Goal: Task Accomplishment & Management: Manage account settings

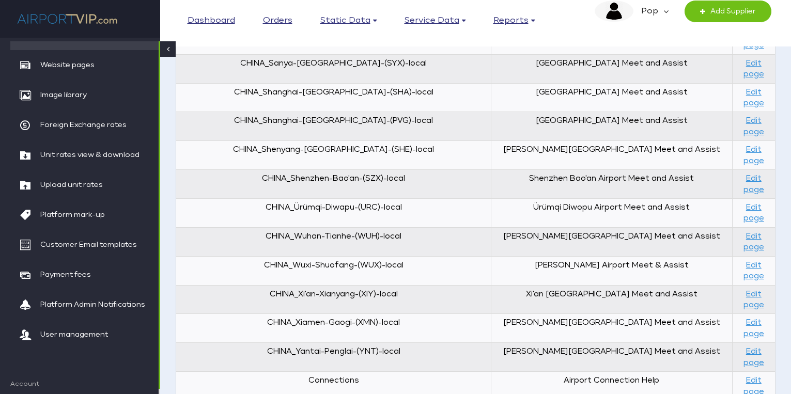
scroll to position [1192, 0]
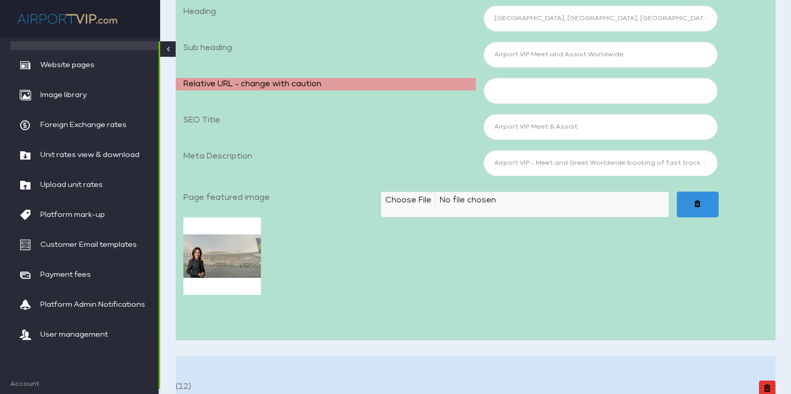
scroll to position [303, 0]
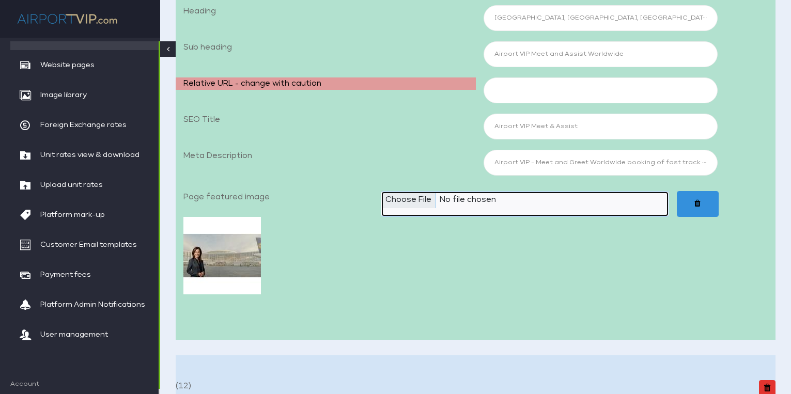
click at [421, 199] on input "Page featured image" at bounding box center [525, 204] width 288 height 26
type input "C:\fakepath\Airport VIP_00 Home 1920x1080_JPEG3.jpg"
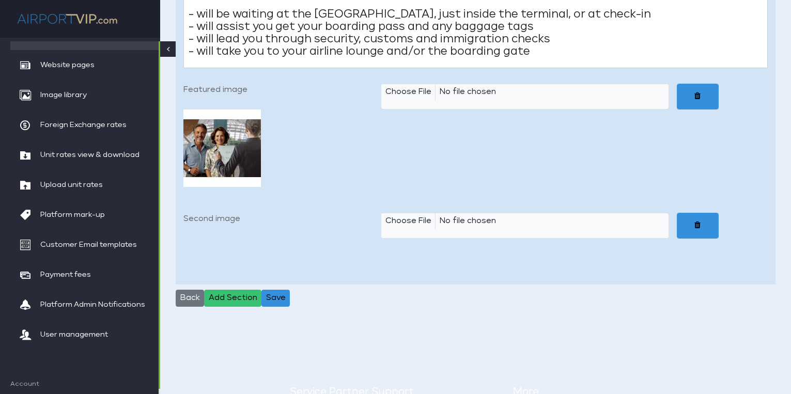
scroll to position [10800, 0]
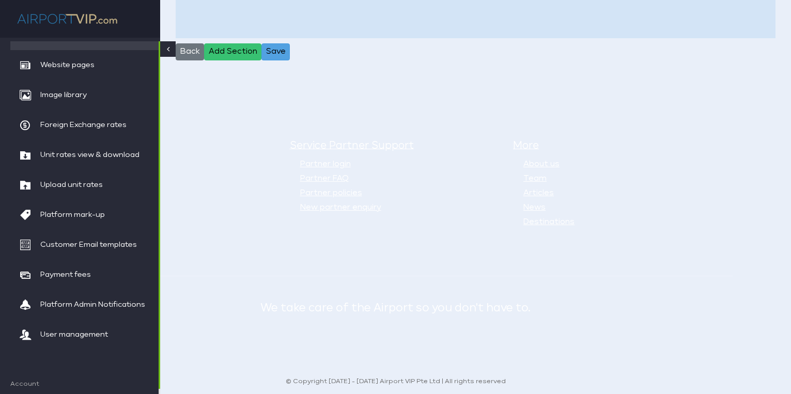
click at [283, 47] on button "Save" at bounding box center [275, 52] width 28 height 18
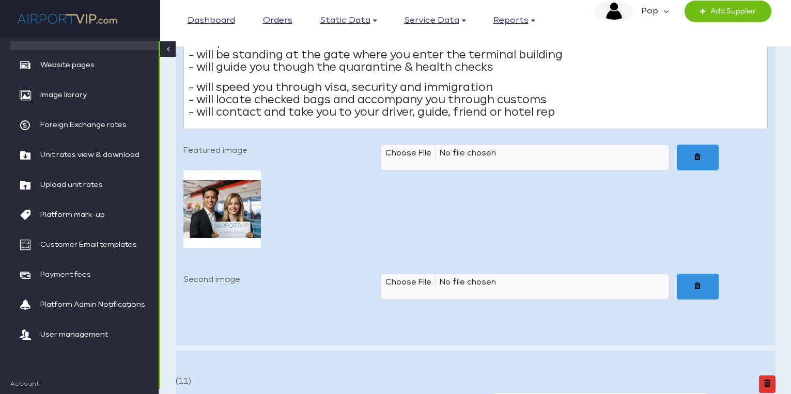
scroll to position [6579, 0]
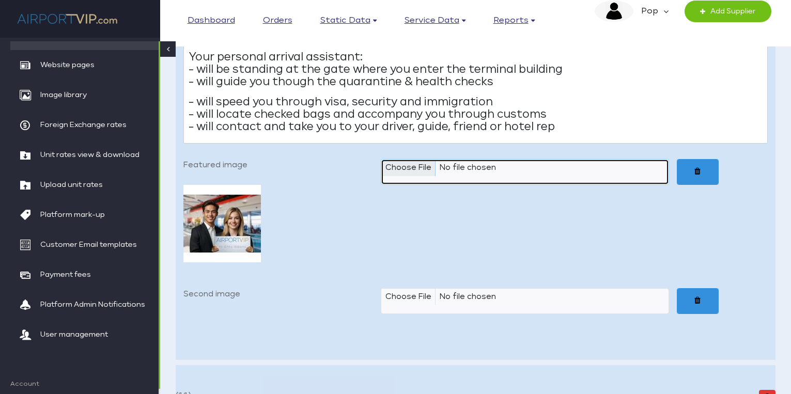
click at [409, 160] on input "Featured image" at bounding box center [525, 172] width 288 height 26
type input "C:\fakepath\Airport VIP_00a Arrival 640x480_JPEG.jpg"
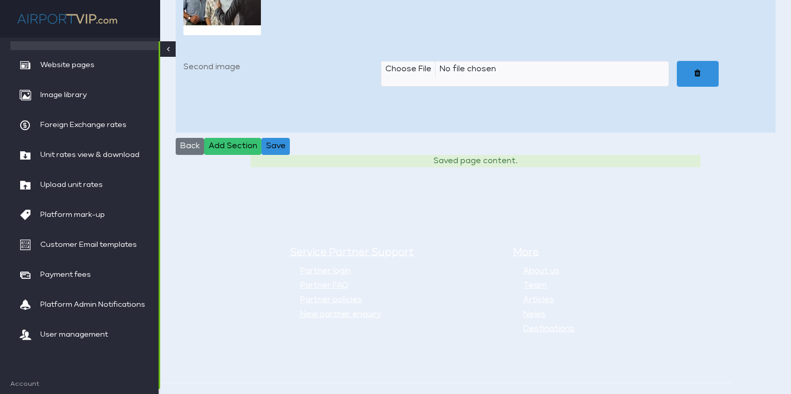
scroll to position [10825, 0]
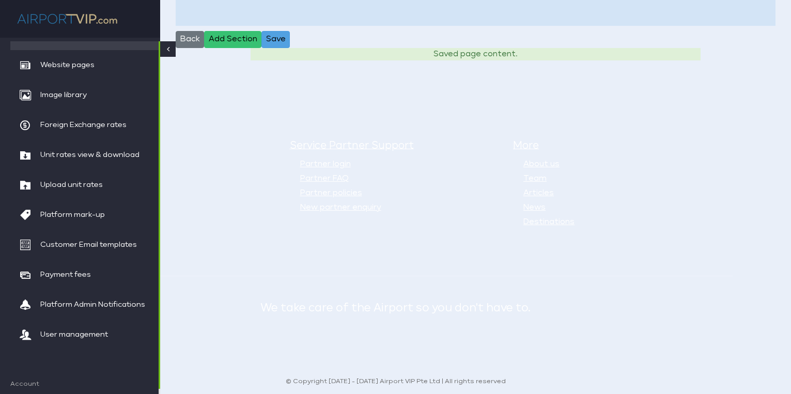
click at [278, 36] on button "Save" at bounding box center [275, 40] width 28 height 18
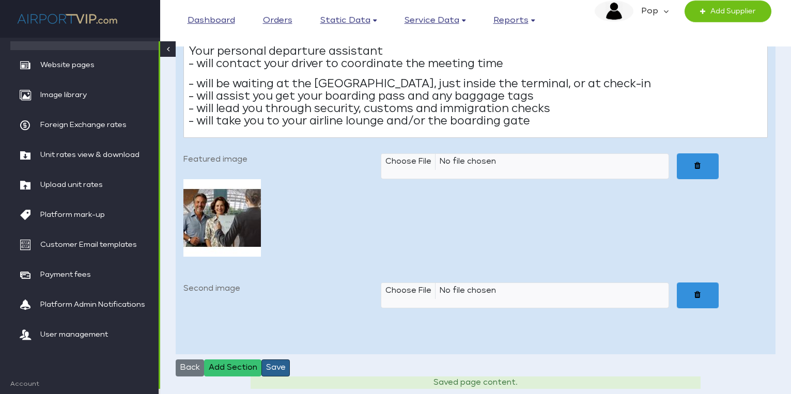
scroll to position [10501, 0]
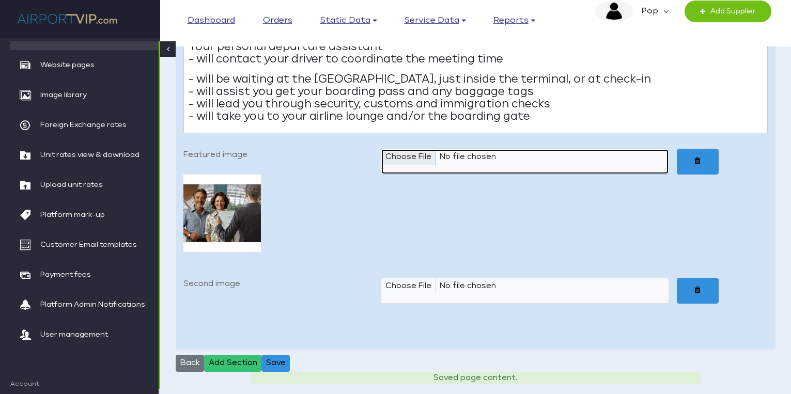
click at [417, 152] on input "Featured image" at bounding box center [525, 162] width 288 height 26
type input "C:\fakepath\Airport VIP_00b Departure 640x480_JPEG2.jpg"
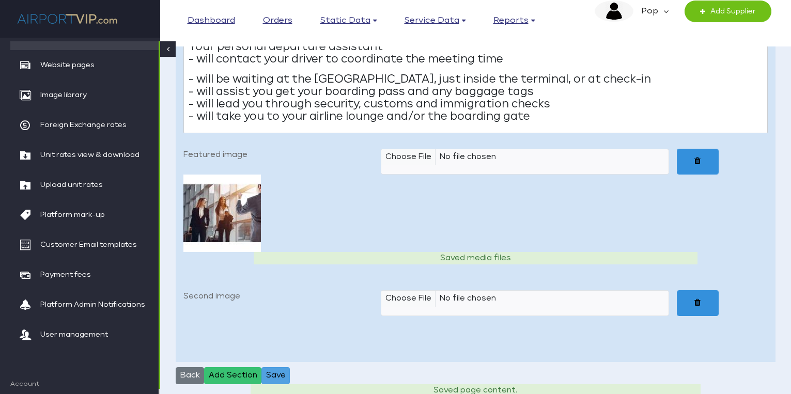
click at [272, 370] on button "Save" at bounding box center [275, 376] width 28 height 18
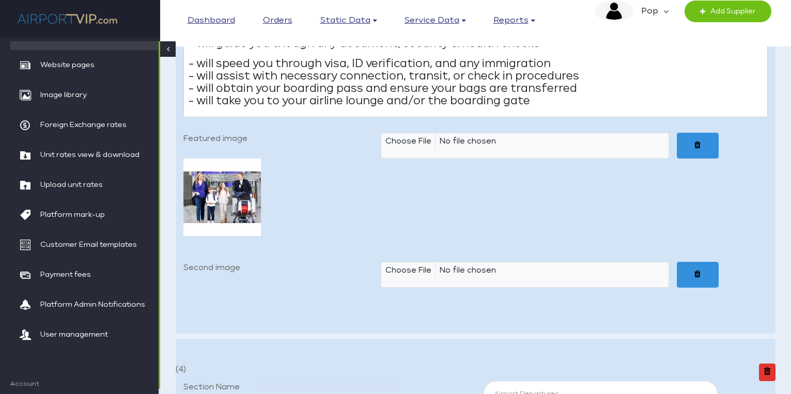
scroll to position [9980, 0]
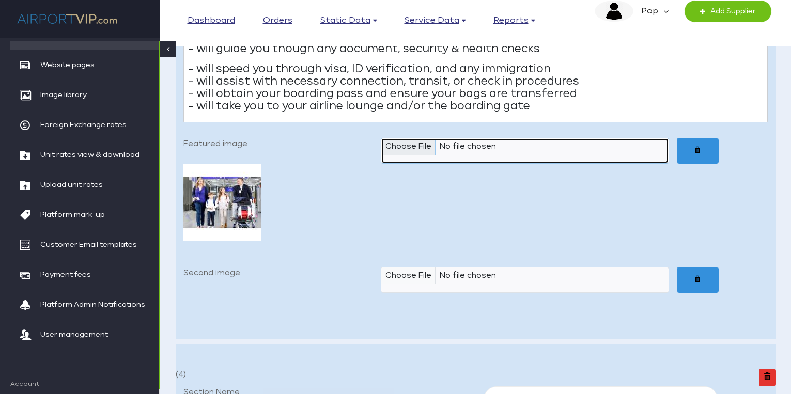
click at [402, 143] on input "Featured image" at bounding box center [525, 151] width 288 height 26
click at [402, 141] on input "Featured image" at bounding box center [525, 151] width 288 height 26
type input "C:\fakepath\Airport VIP_00c Connection & Transit 640x480_JPEG.jpg"
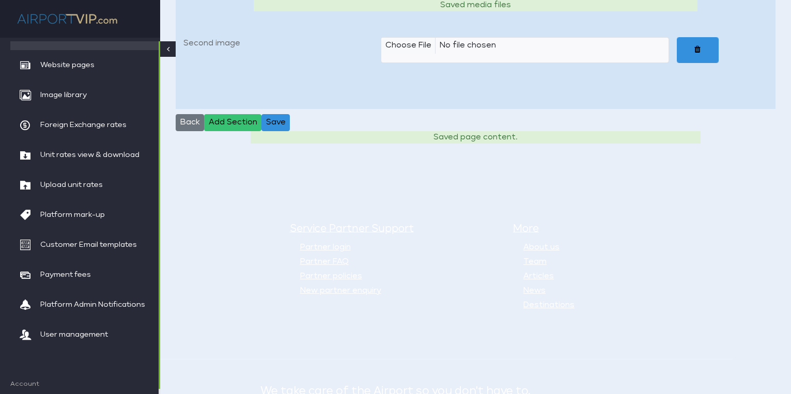
scroll to position [10768, 0]
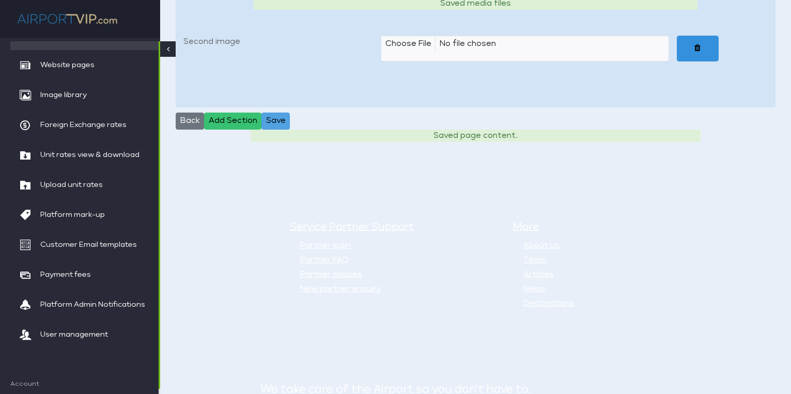
click at [282, 117] on button "Save" at bounding box center [275, 122] width 28 height 18
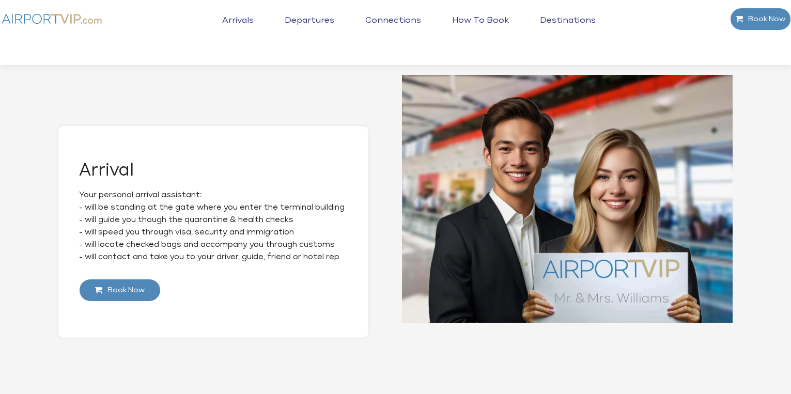
scroll to position [300, 0]
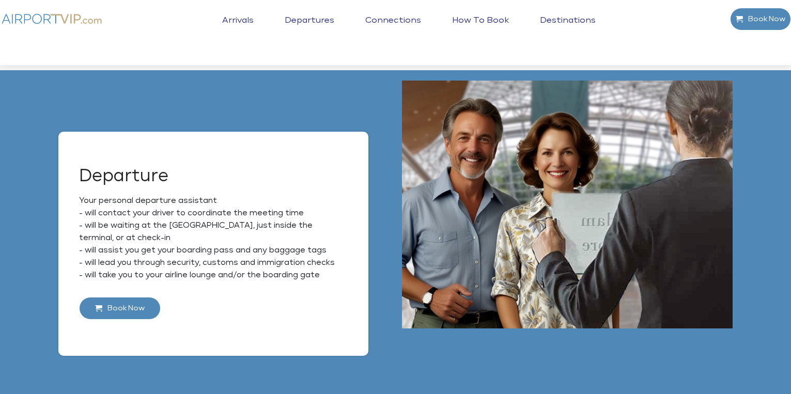
scroll to position [633, 0]
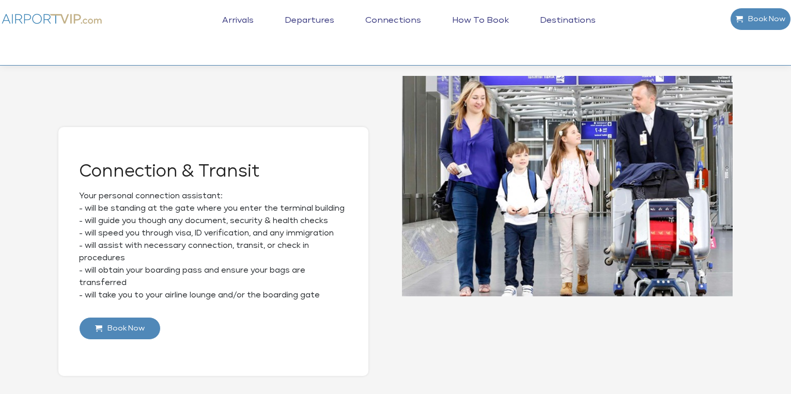
scroll to position [979, 0]
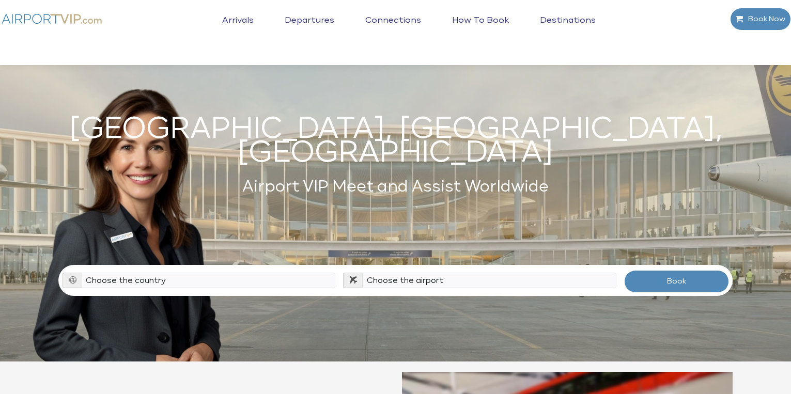
click at [245, 16] on link "Arrivals" at bounding box center [238, 29] width 37 height 26
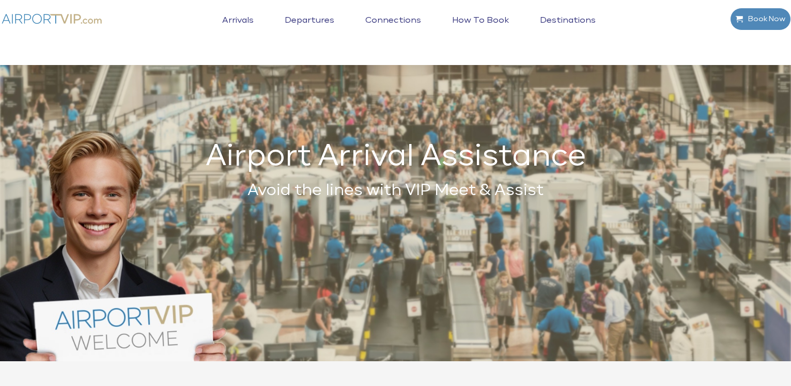
click at [324, 16] on link "Departures" at bounding box center [309, 29] width 55 height 26
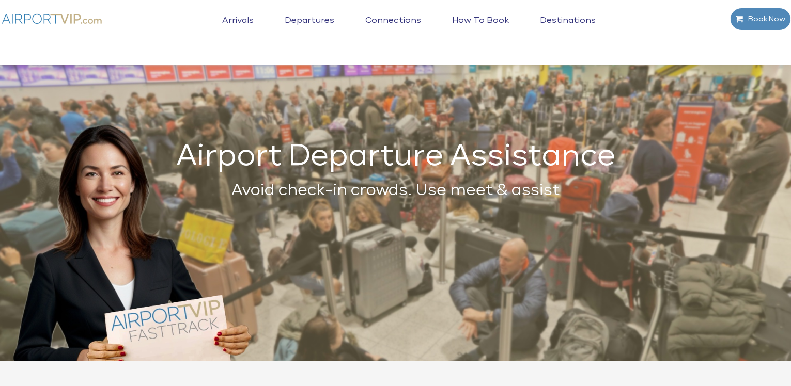
click at [394, 14] on li "Connections" at bounding box center [393, 28] width 87 height 33
click at [396, 17] on link "Connections" at bounding box center [393, 29] width 61 height 26
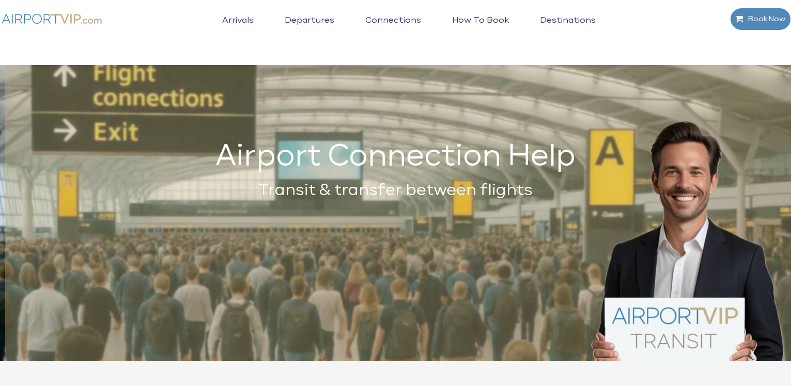
click at [489, 19] on link "How to book" at bounding box center [481, 29] width 62 height 26
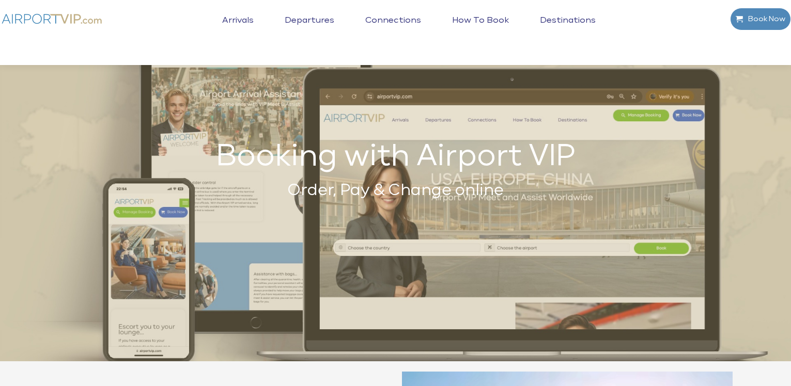
click at [552, 18] on link "Destinations" at bounding box center [567, 29] width 61 height 26
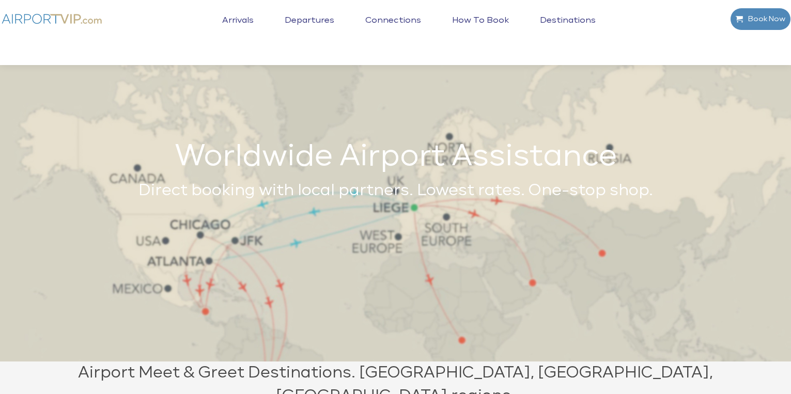
click at [248, 17] on link "Arrivals" at bounding box center [238, 29] width 37 height 26
